Goal: Task Accomplishment & Management: Complete application form

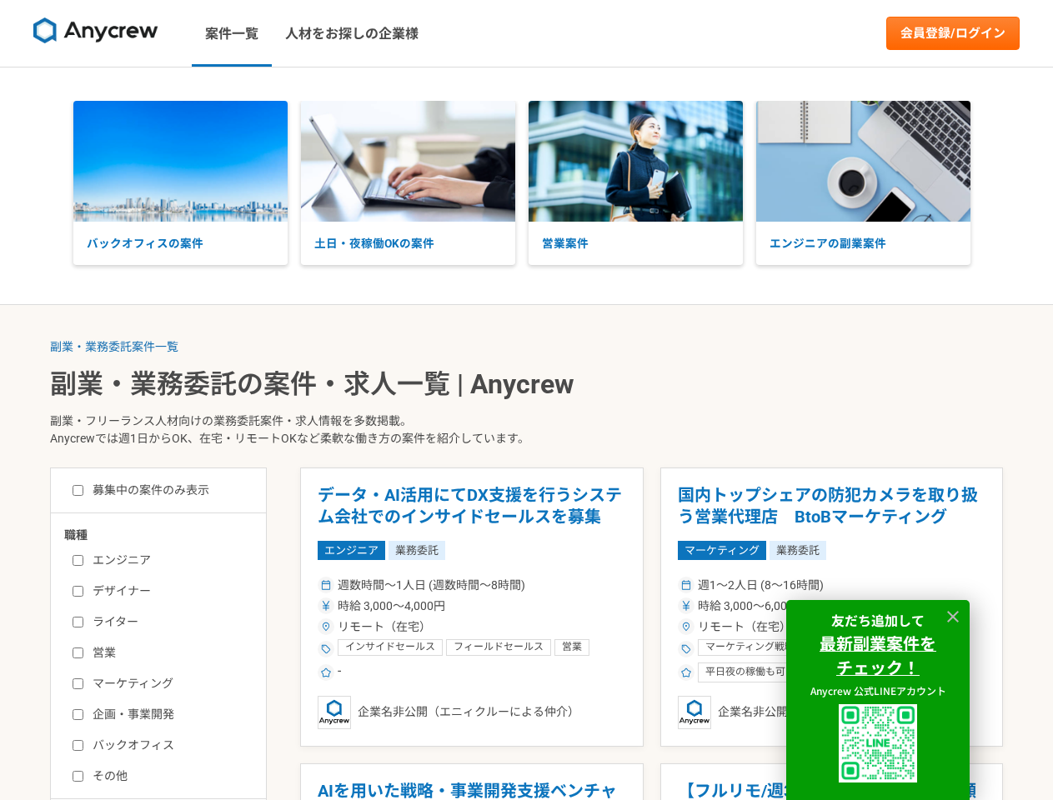
click at [526, 400] on p "副業・フリーランス人材向けの業務委託案件・求人情報を多数掲載。 Anycrewでは週1日からOK、在宅・リモートOKなど柔軟な働き方の案件を紹介しています。" at bounding box center [526, 433] width 953 height 68
click at [96, 33] on img at bounding box center [95, 31] width 125 height 27
click at [953, 33] on link "会員登録/ログイン" at bounding box center [952, 33] width 133 height 33
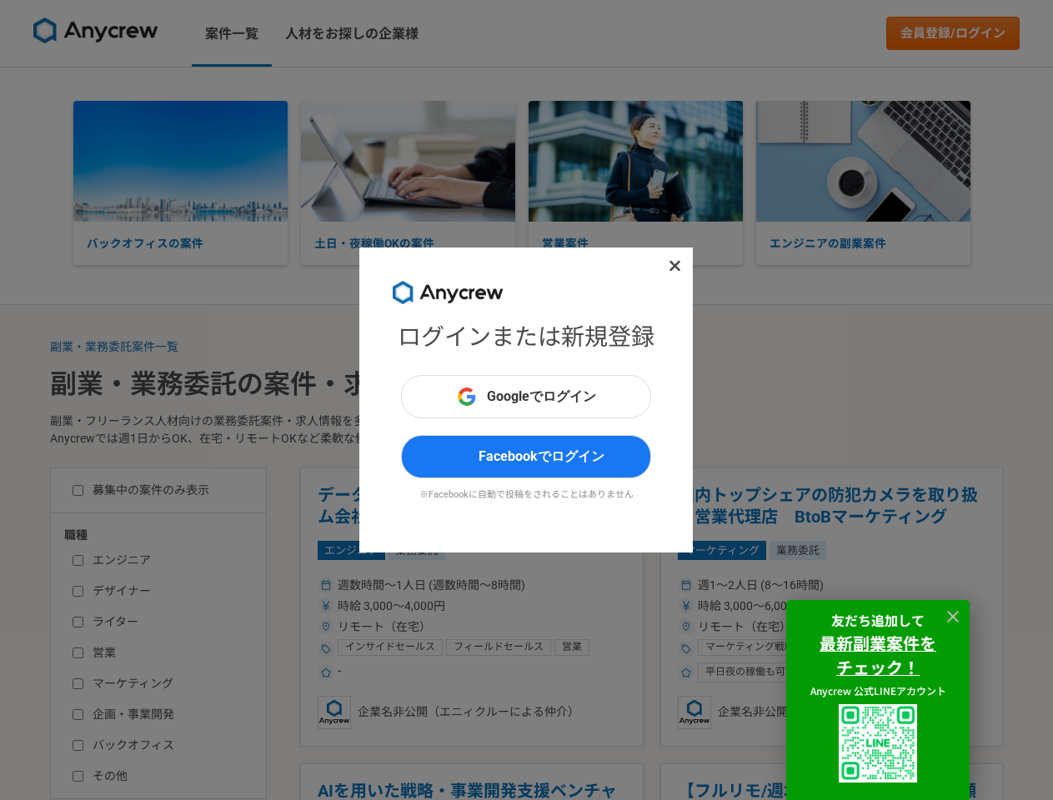
click at [180, 161] on div "ログインまたは新規登録 Googleでログイン Facebookでログイン ※Facebookに自動で投稿をされることはありません" at bounding box center [526, 400] width 1053 height 800
click at [408, 161] on div "ログインまたは新規登録 Googleでログイン Facebookでログイン ※Facebookに自動で投稿をされることはありません" at bounding box center [526, 400] width 1053 height 800
click at [635, 161] on div "ログインまたは新規登録 Googleでログイン Facebookでログイン ※Facebookに自動で投稿をされることはありません" at bounding box center [526, 400] width 1053 height 800
click at [863, 161] on div "ログインまたは新規登録 Googleでログイン Facebookでログイン ※Facebookに自動で投稿をされることはありません" at bounding box center [526, 400] width 1053 height 800
click at [114, 347] on div "ログインまたは新規登録 Googleでログイン Facebookでログイン ※Facebookに自動で投稿をされることはありません" at bounding box center [526, 400] width 1053 height 800
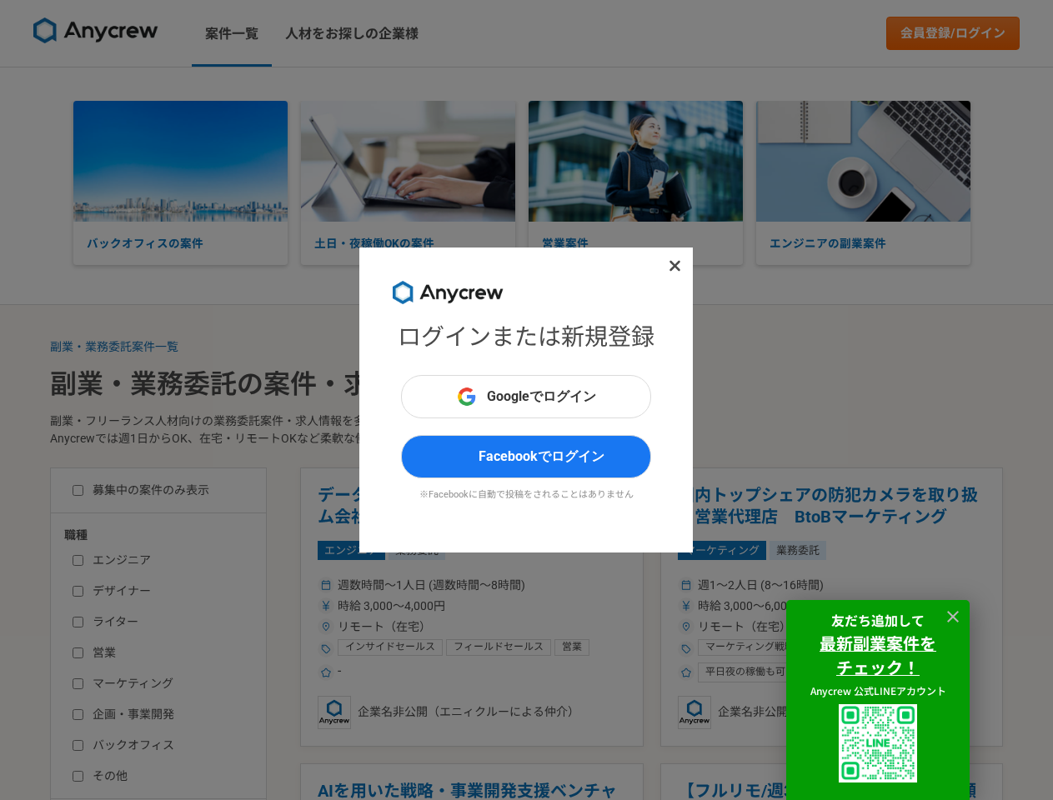
click at [472, 607] on div "ログインまたは新規登録 Googleでログイン Facebookでログイン ※Facebookに自動で投稿をされることはありません" at bounding box center [526, 400] width 1053 height 800
click at [472, 782] on div "ログインまたは新規登録 Googleでログイン Facebookでログイン ※Facebookに自動で投稿をされることはありません" at bounding box center [526, 400] width 1053 height 800
